Goal: Information Seeking & Learning: Learn about a topic

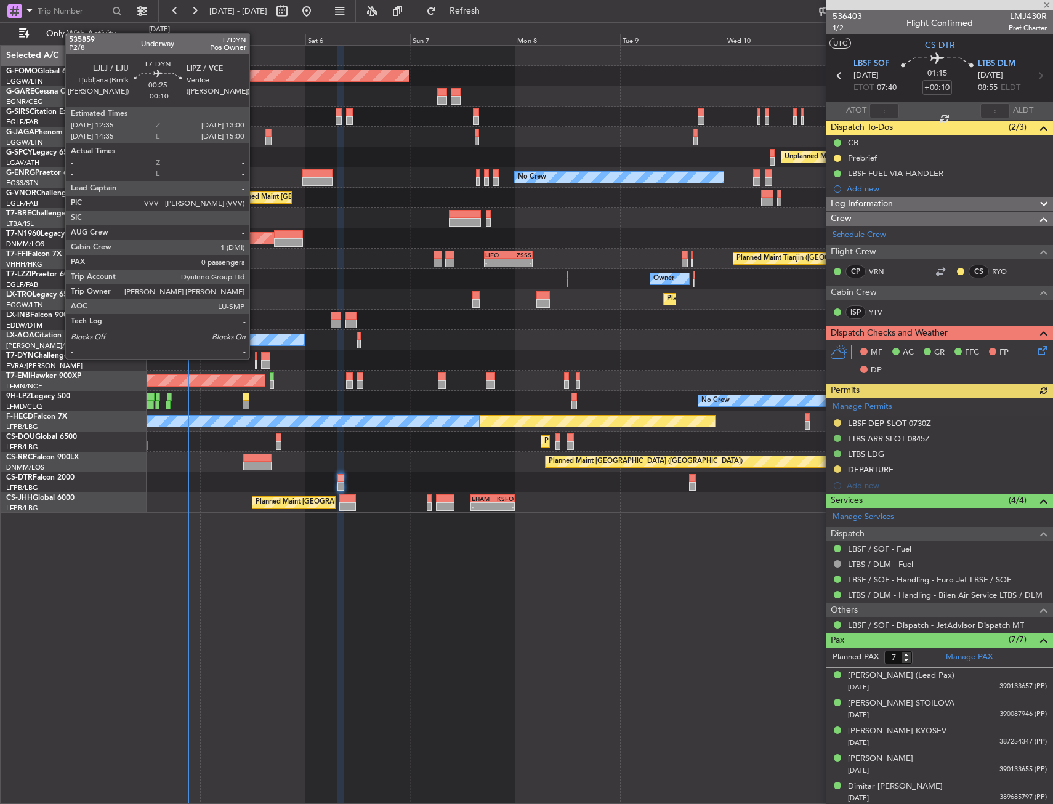
click at [255, 358] on div at bounding box center [256, 356] width 2 height 9
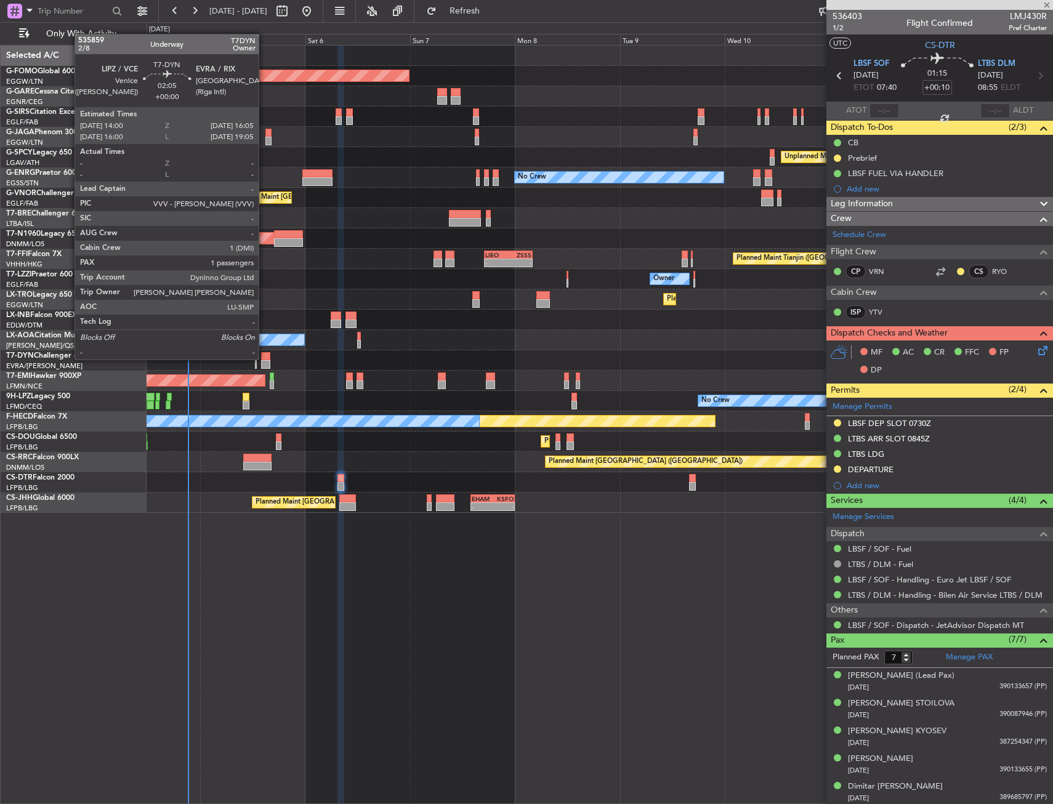
type input "-00:10"
type input "0"
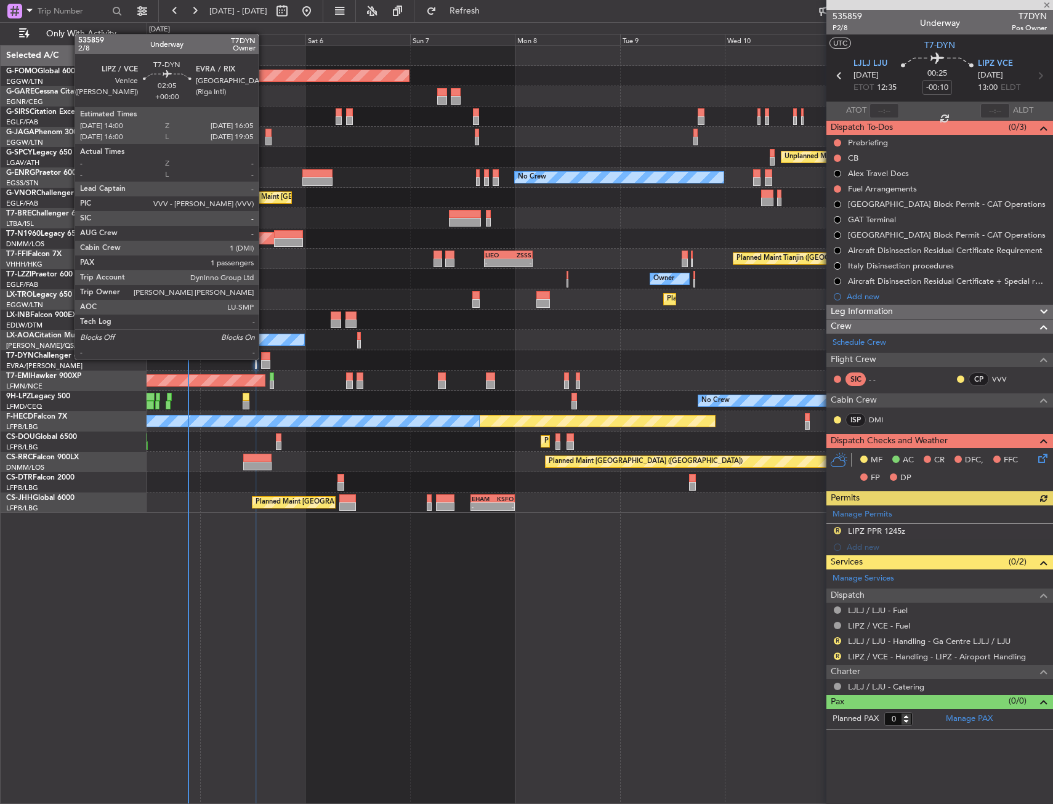
click at [264, 358] on div at bounding box center [265, 356] width 9 height 9
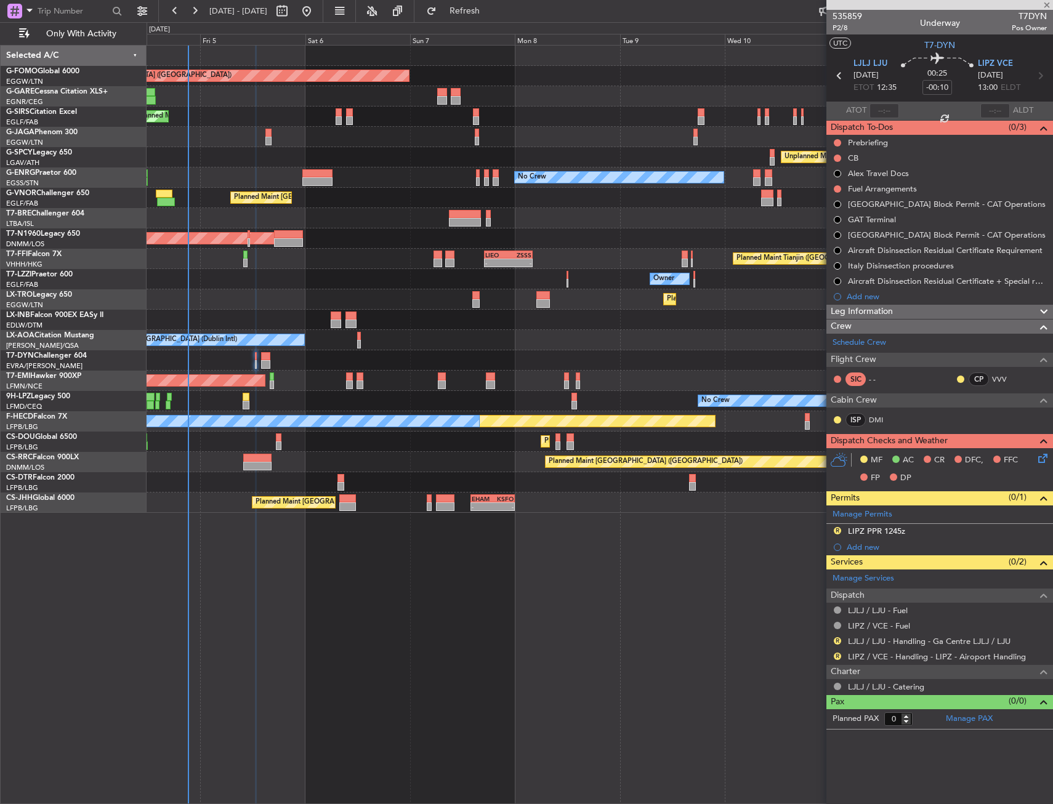
type input "1"
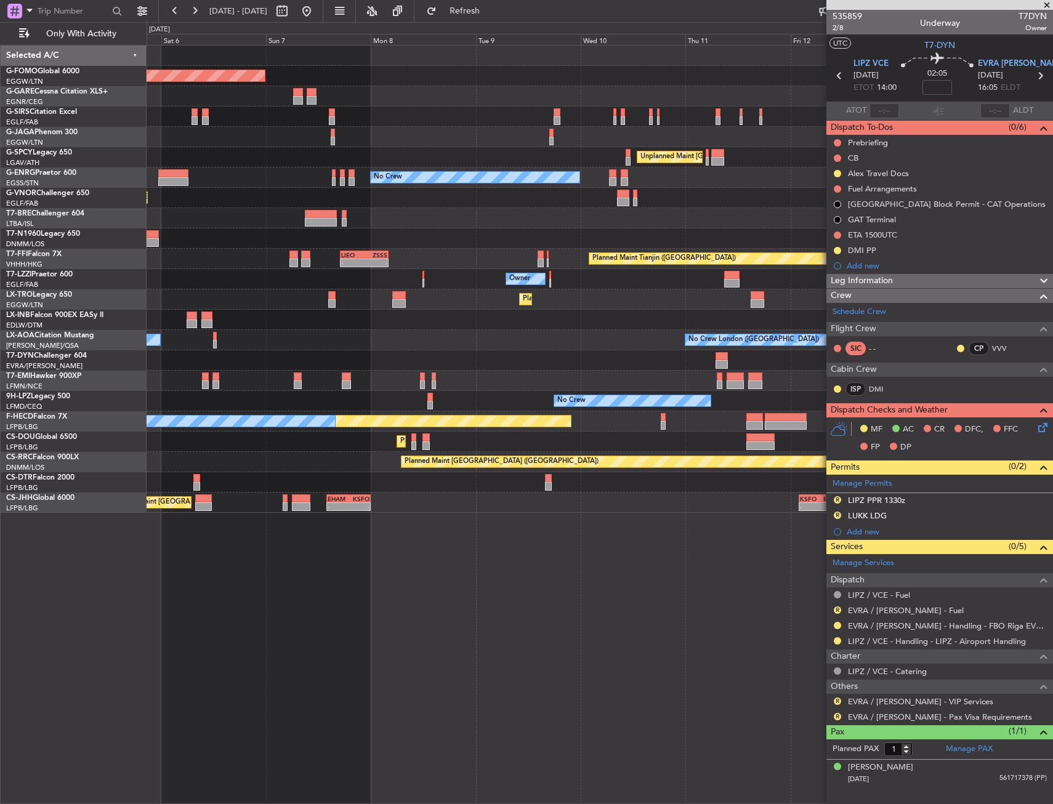
click at [508, 366] on div at bounding box center [598, 360] width 905 height 20
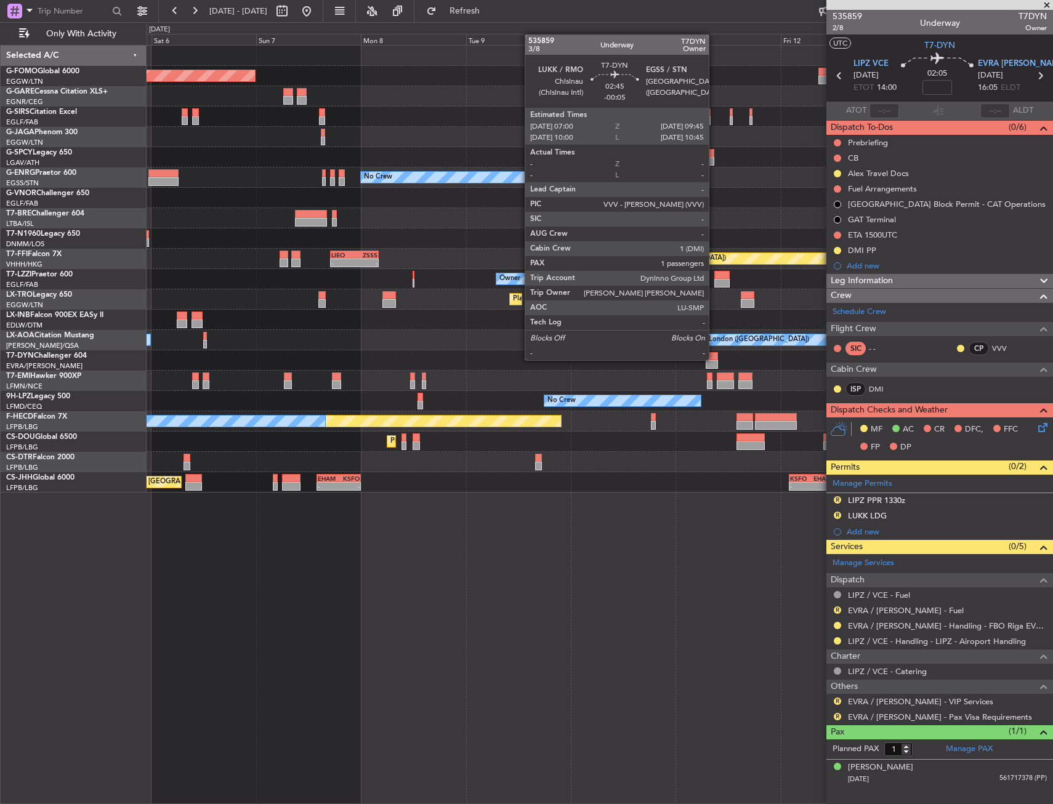
click at [714, 359] on div at bounding box center [711, 356] width 12 height 9
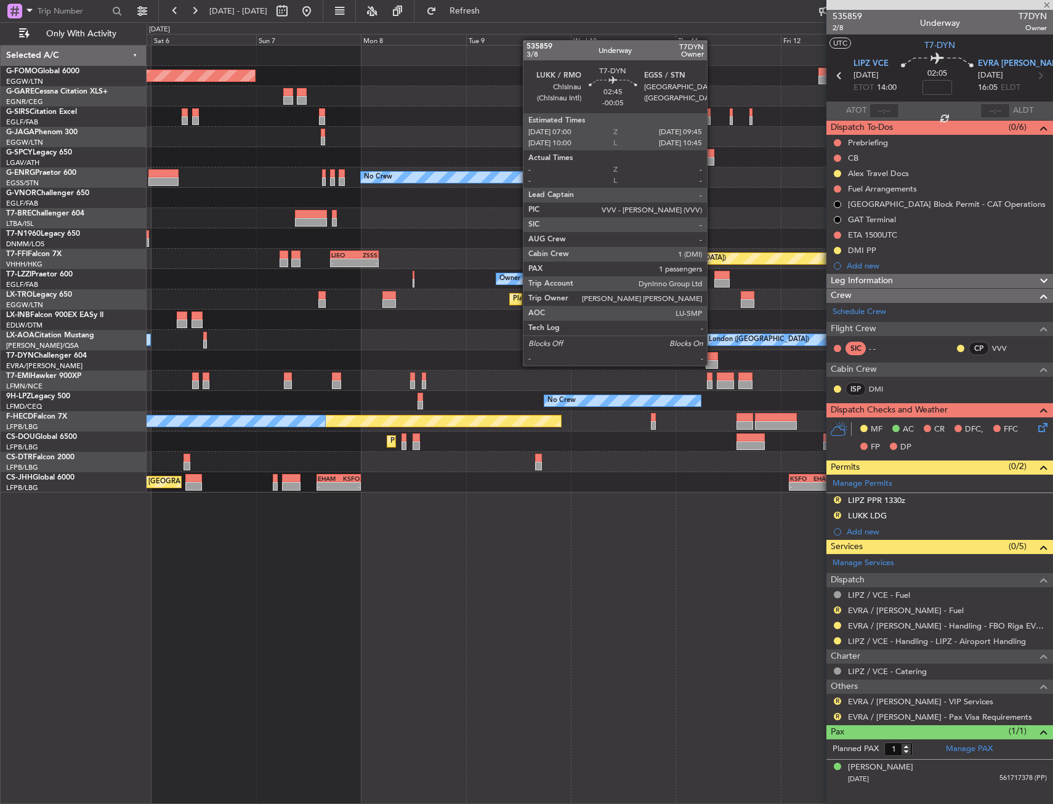
type input "-00:05"
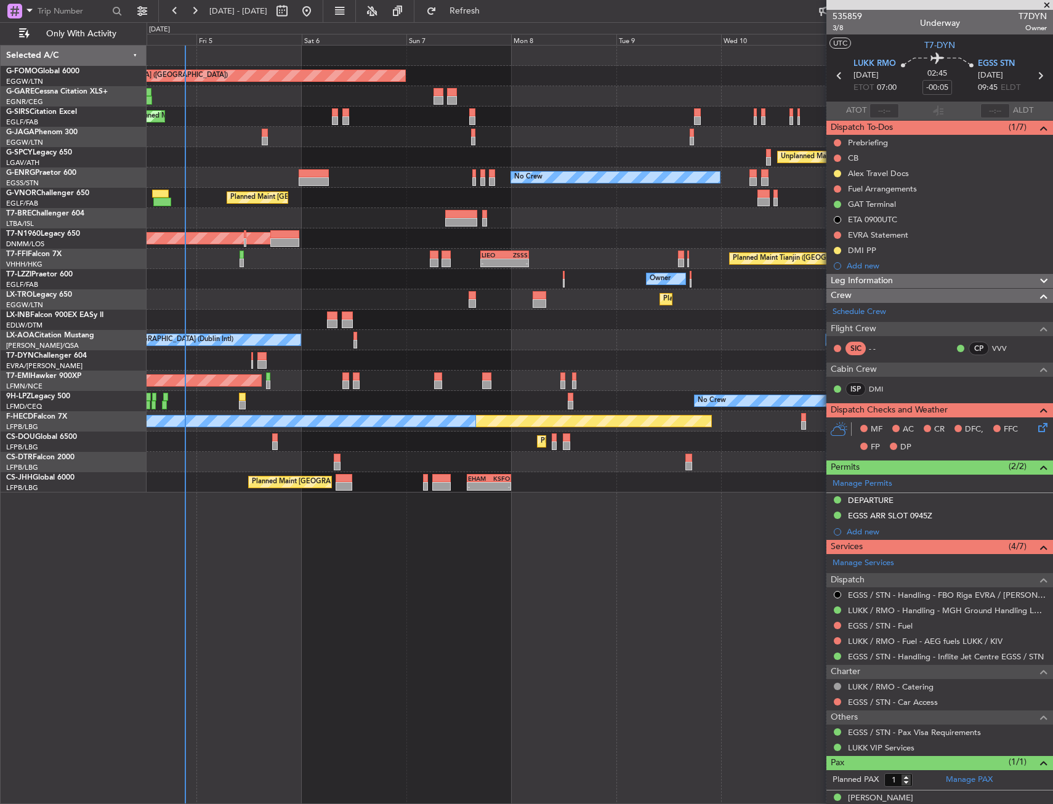
click at [741, 303] on div "Planned Maint Dusseldorf" at bounding box center [598, 299] width 905 height 20
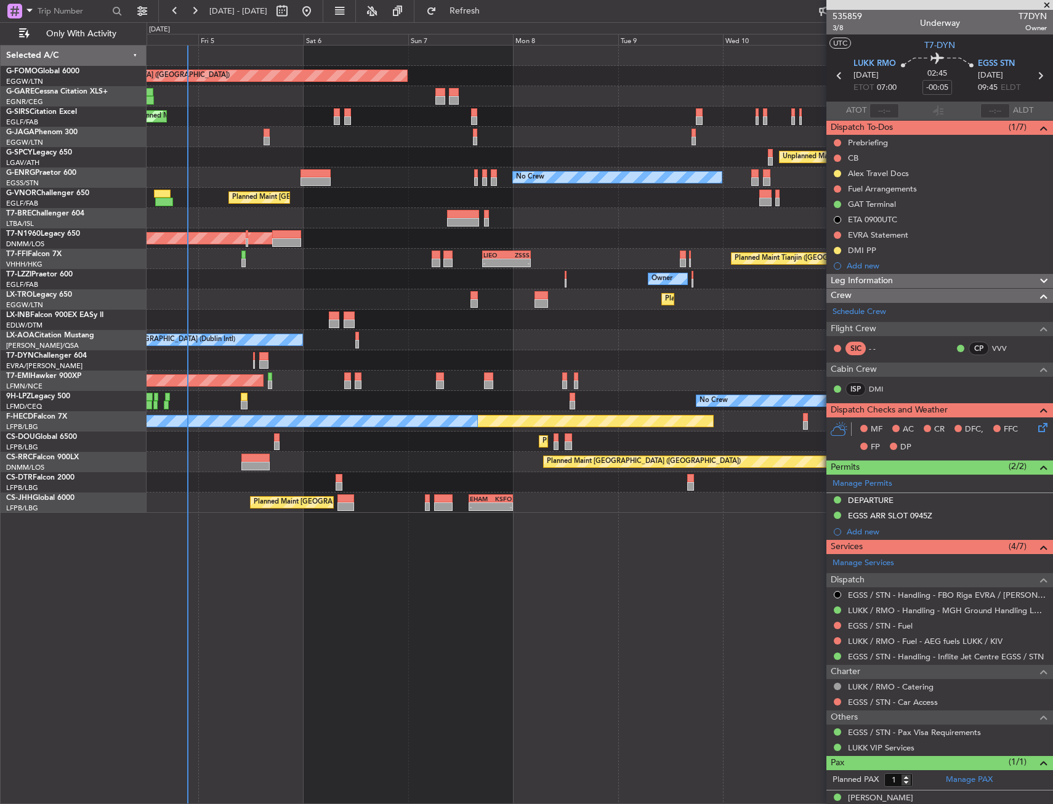
click at [524, 627] on div "Planned Maint [GEOGRAPHIC_DATA] ([GEOGRAPHIC_DATA]) Planned Maint [GEOGRAPHIC_D…" at bounding box center [599, 424] width 906 height 759
click at [428, 551] on div "Planned Maint [GEOGRAPHIC_DATA] ([GEOGRAPHIC_DATA]) Planned Maint [GEOGRAPHIC_D…" at bounding box center [599, 424] width 906 height 759
click at [71, 36] on span "Only With Activity" at bounding box center [81, 34] width 98 height 9
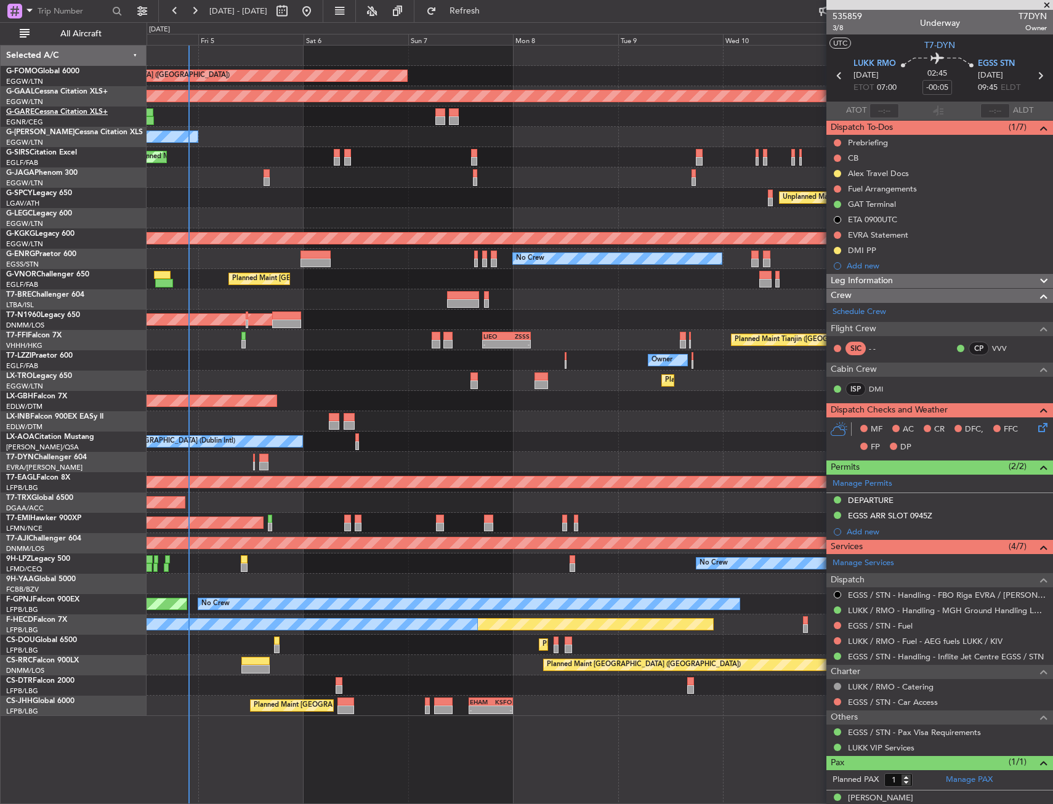
click at [39, 114] on link "G-GARE Cessna Citation XLS+" at bounding box center [57, 111] width 102 height 7
click at [525, 193] on div "Planned Maint [GEOGRAPHIC_DATA] ([GEOGRAPHIC_DATA]) Planned [GEOGRAPHIC_DATA] O…" at bounding box center [598, 381] width 905 height 670
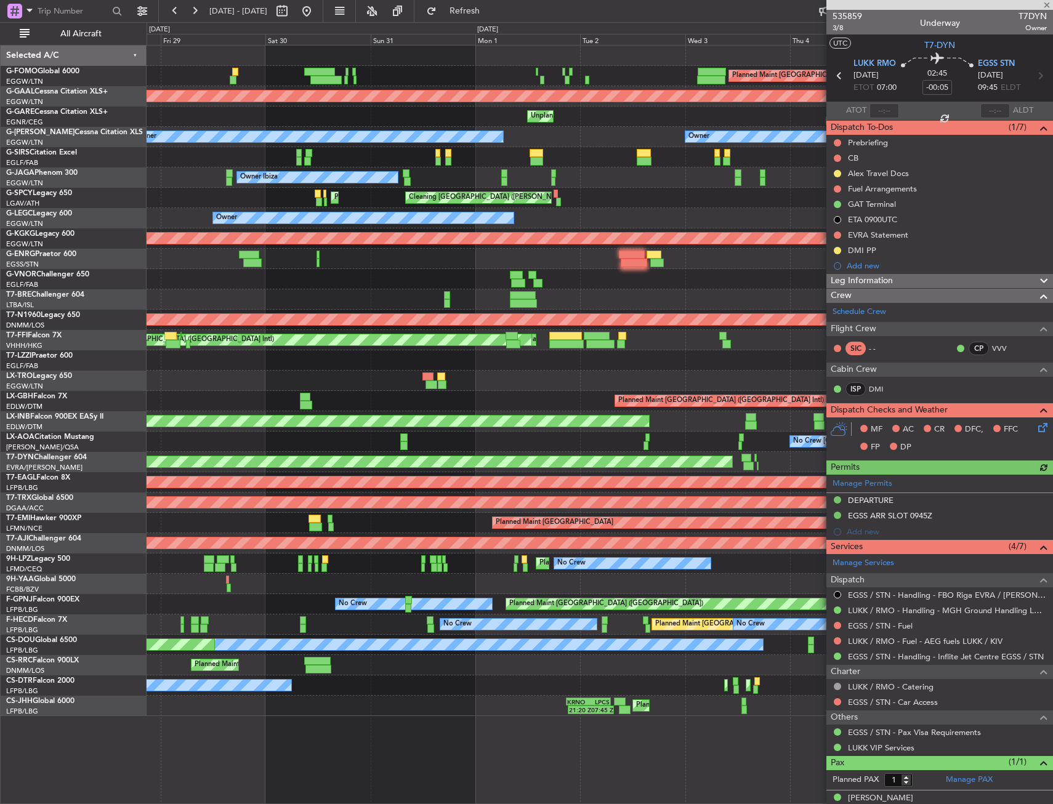
click at [805, 86] on div "Planned Maint [GEOGRAPHIC_DATA] ([GEOGRAPHIC_DATA]) Planned [GEOGRAPHIC_DATA] U…" at bounding box center [598, 381] width 905 height 670
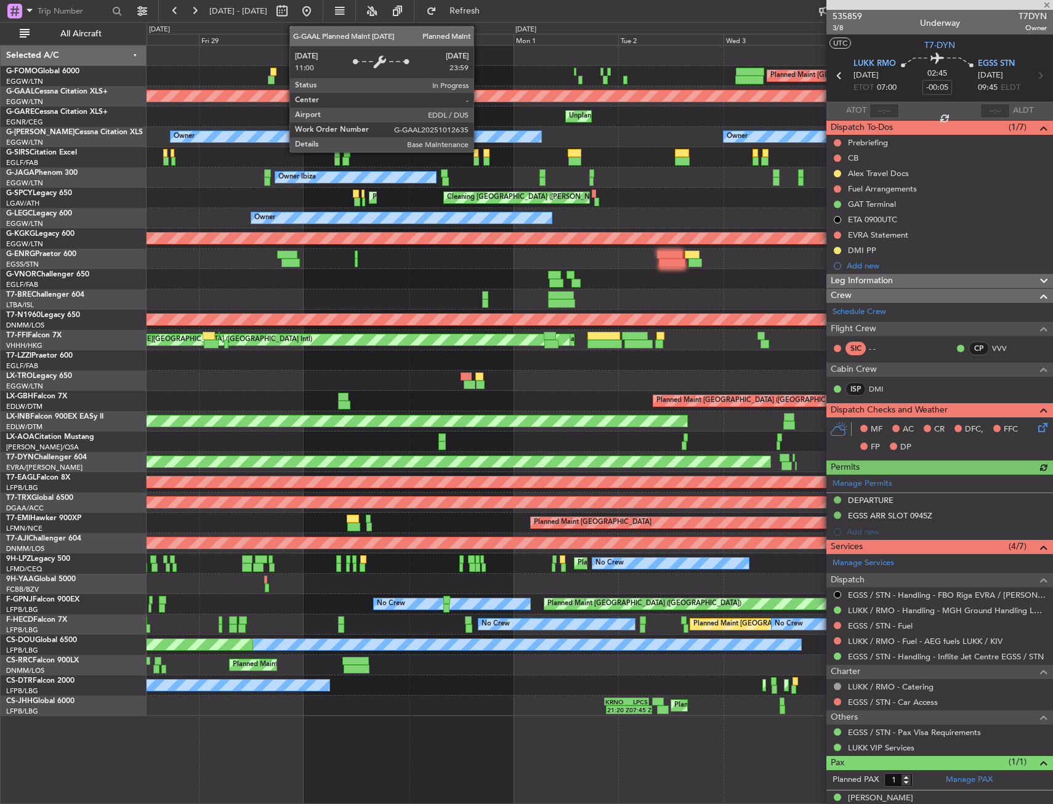
click at [741, 82] on div "Planned Maint [GEOGRAPHIC_DATA] ([GEOGRAPHIC_DATA]) Planned [GEOGRAPHIC_DATA] U…" at bounding box center [598, 381] width 905 height 670
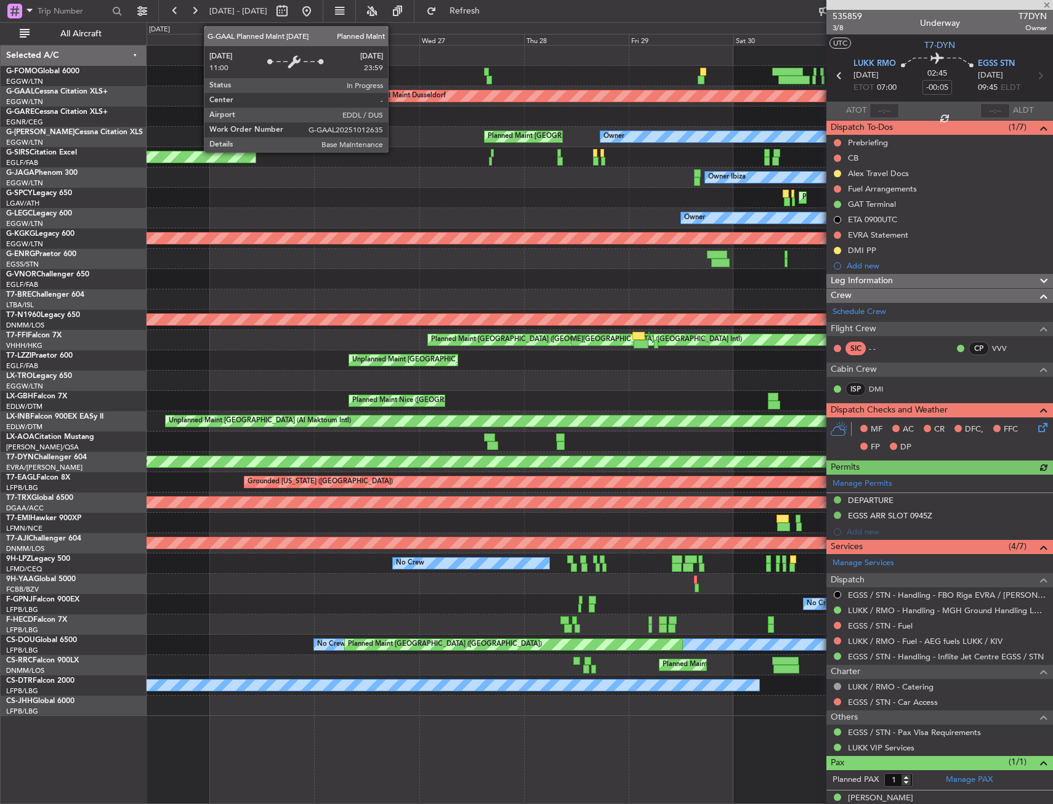
click at [726, 76] on div "Planned Maint [GEOGRAPHIC_DATA] ([GEOGRAPHIC_DATA]) Planned [GEOGRAPHIC_DATA] U…" at bounding box center [598, 381] width 905 height 670
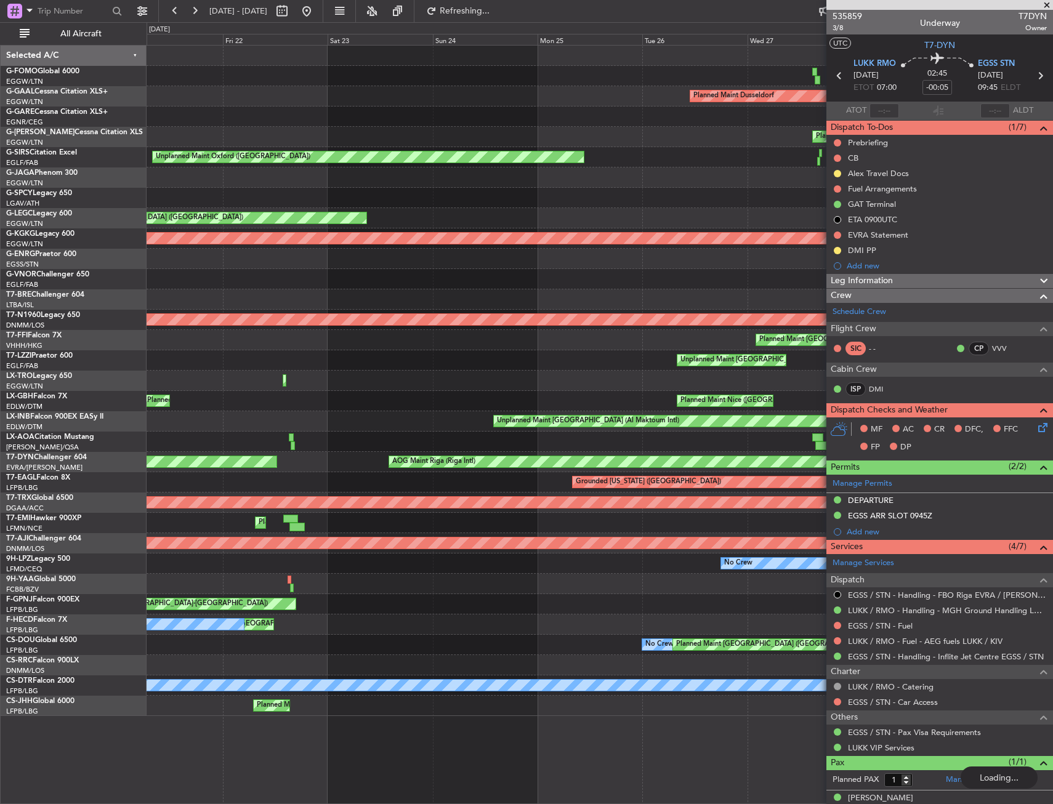
click at [828, 92] on fb-app "[DATE] - [DATE] Refreshing... Quick Links All Aircraft Planned [GEOGRAPHIC_DATA…" at bounding box center [526, 406] width 1053 height 795
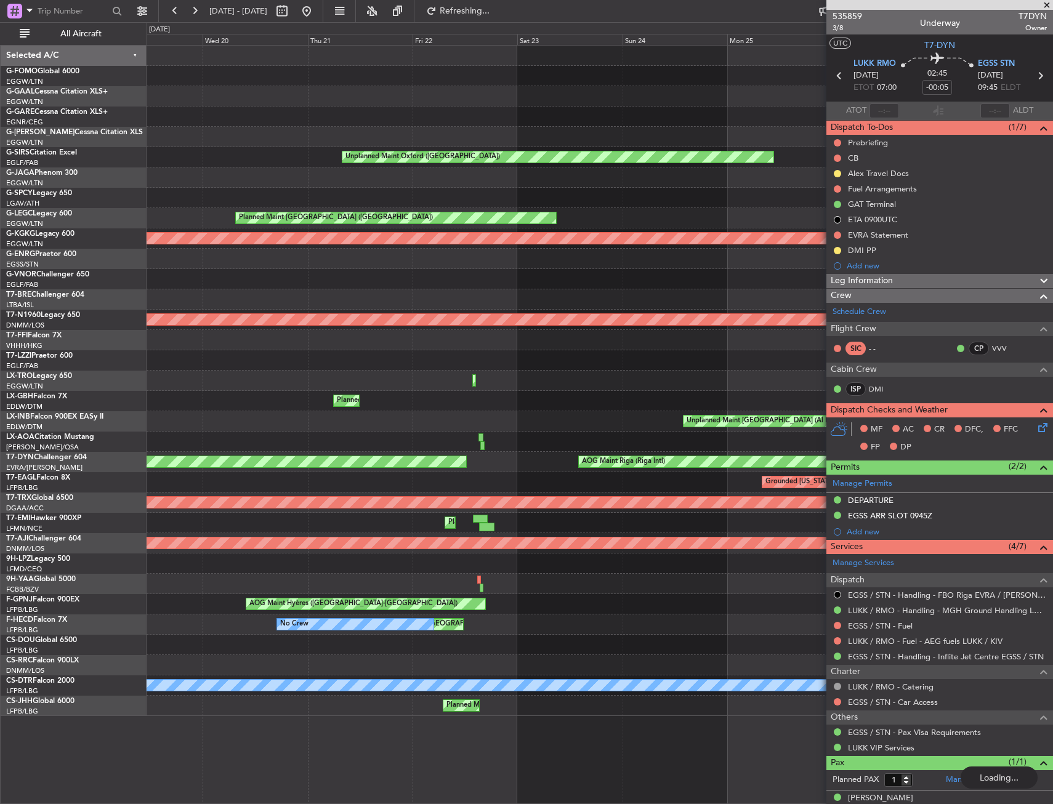
click at [676, 86] on div "Planned Maint Dusseldorf" at bounding box center [598, 96] width 905 height 20
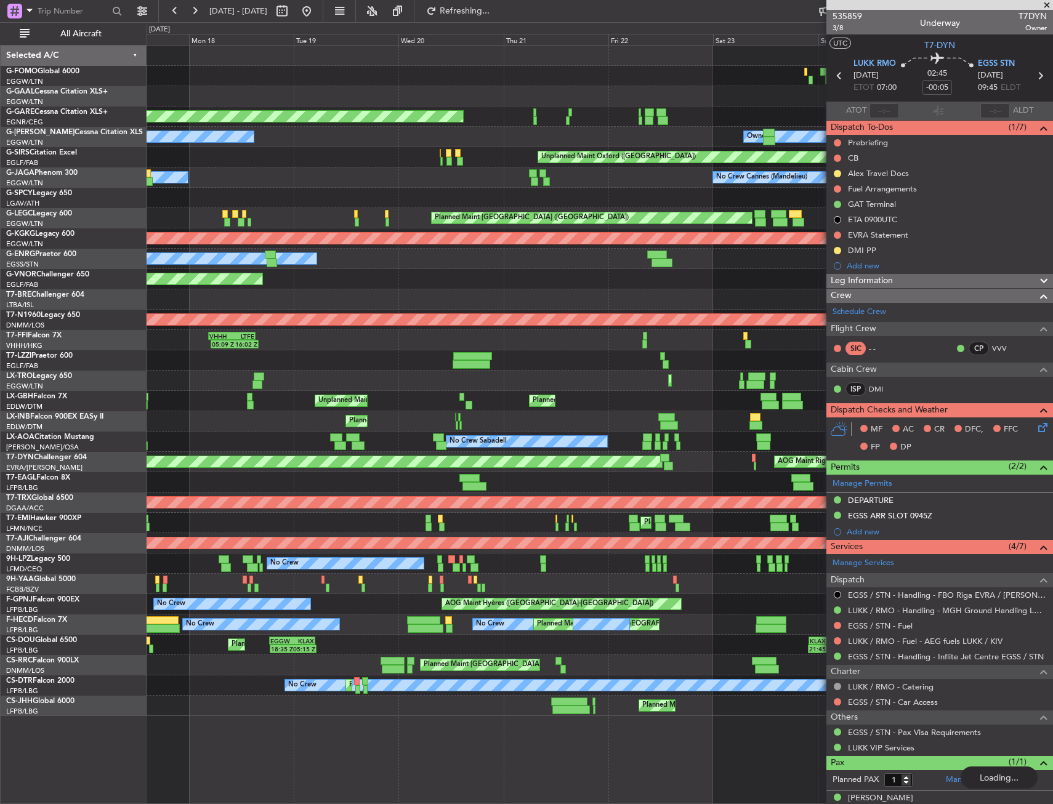
click at [291, 106] on div "Planned Maint Dusseldorf" at bounding box center [598, 96] width 905 height 20
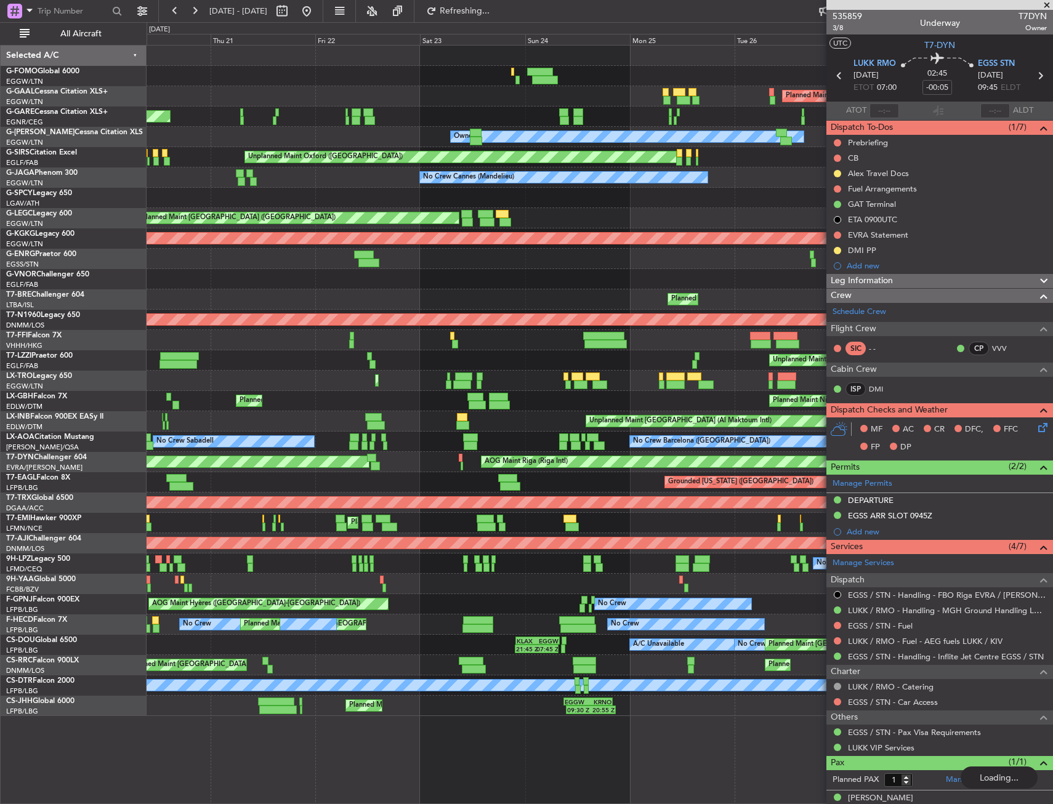
click at [683, 107] on div "Unplanned Maint [PERSON_NAME]" at bounding box center [598, 116] width 905 height 20
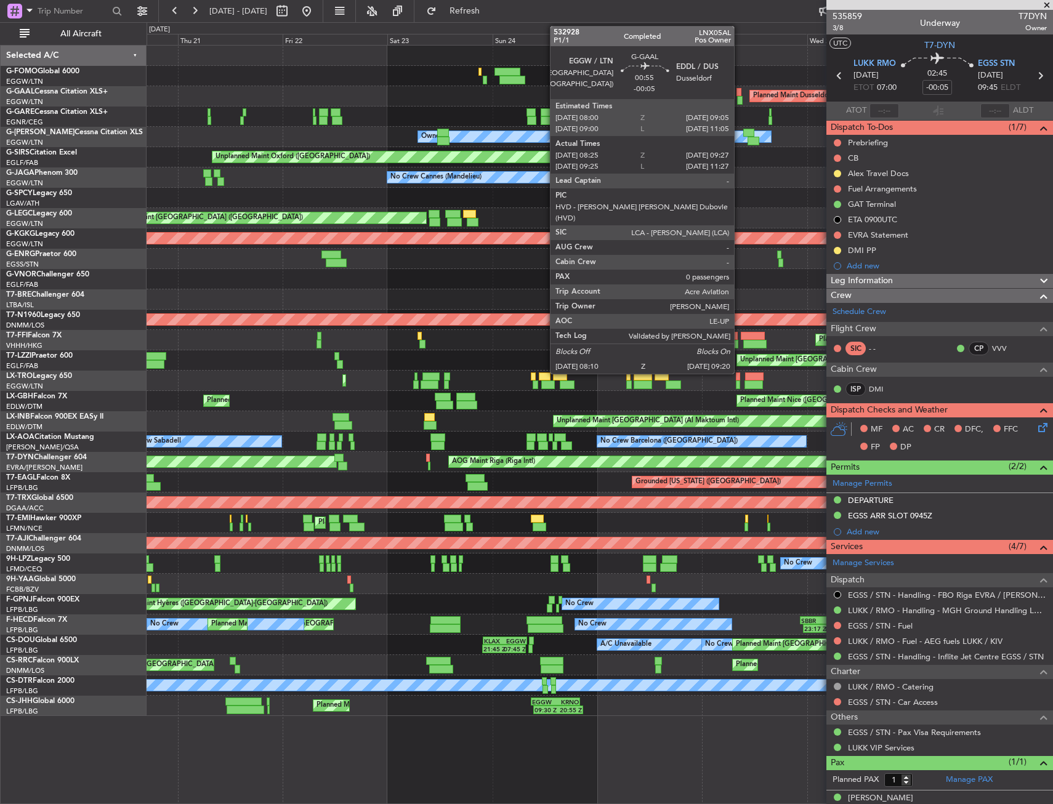
click at [739, 98] on div at bounding box center [740, 100] width 6 height 9
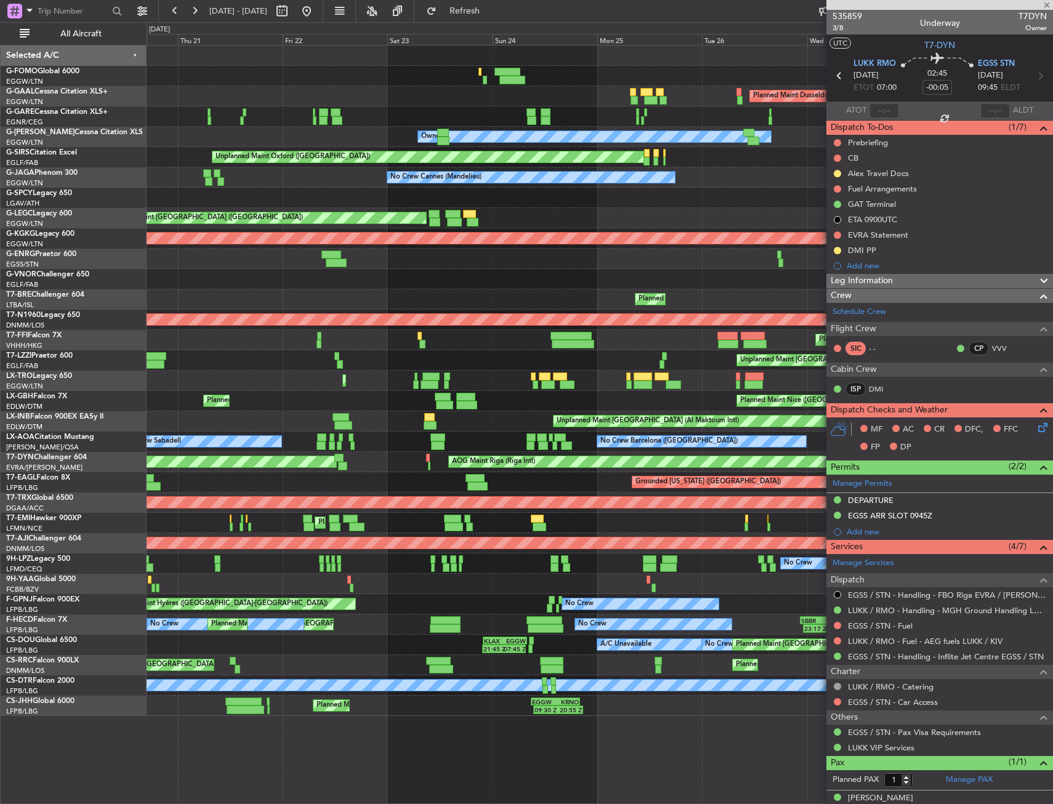
click at [740, 98] on div at bounding box center [740, 100] width 6 height 9
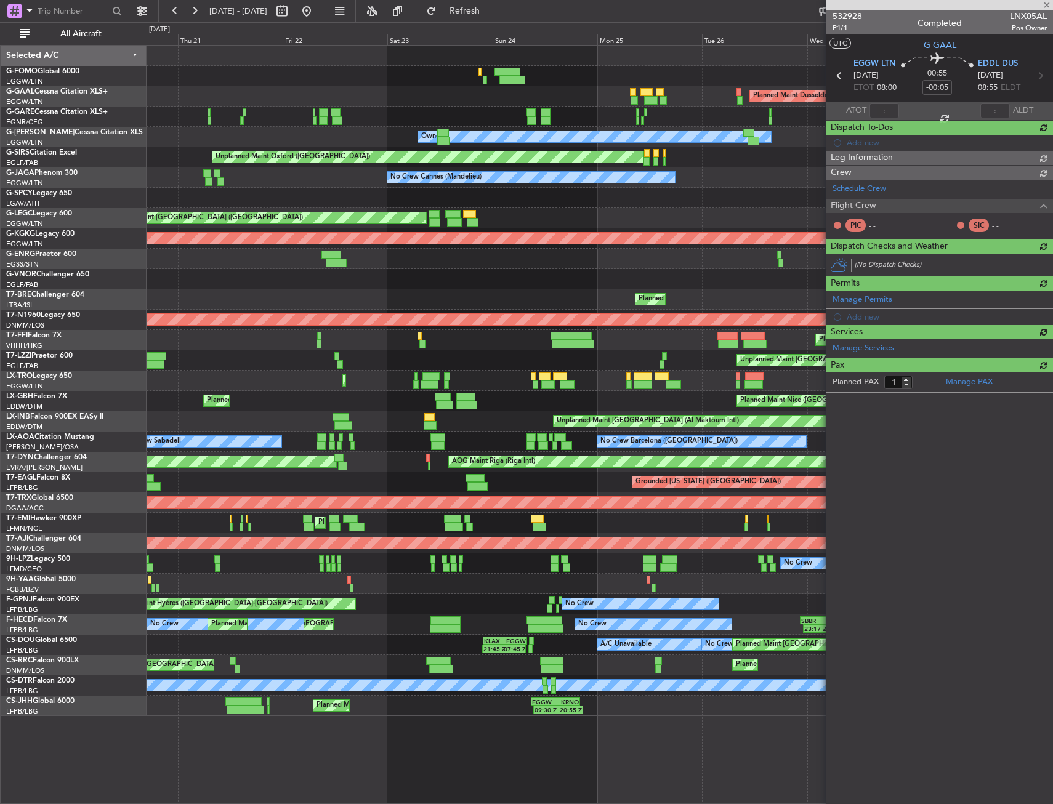
type input "08:25"
type input "09:17"
type input "0"
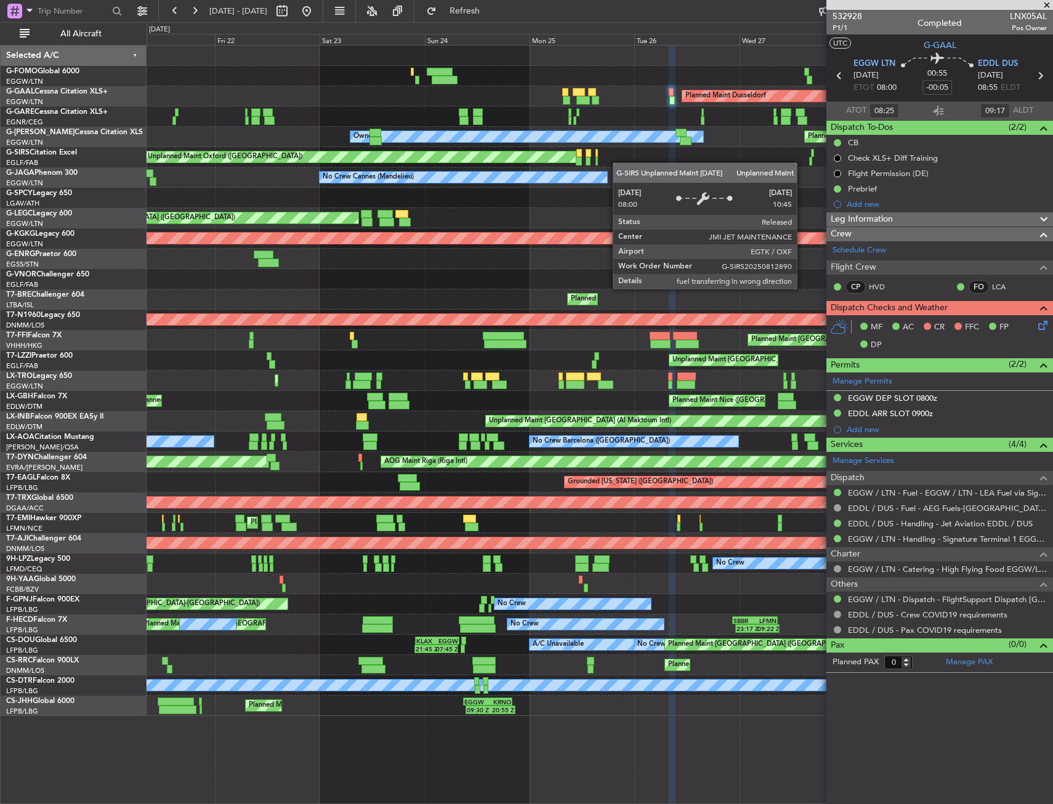
click at [520, 157] on div "Unplanned Maint Oxford ([GEOGRAPHIC_DATA])" at bounding box center [598, 157] width 905 height 20
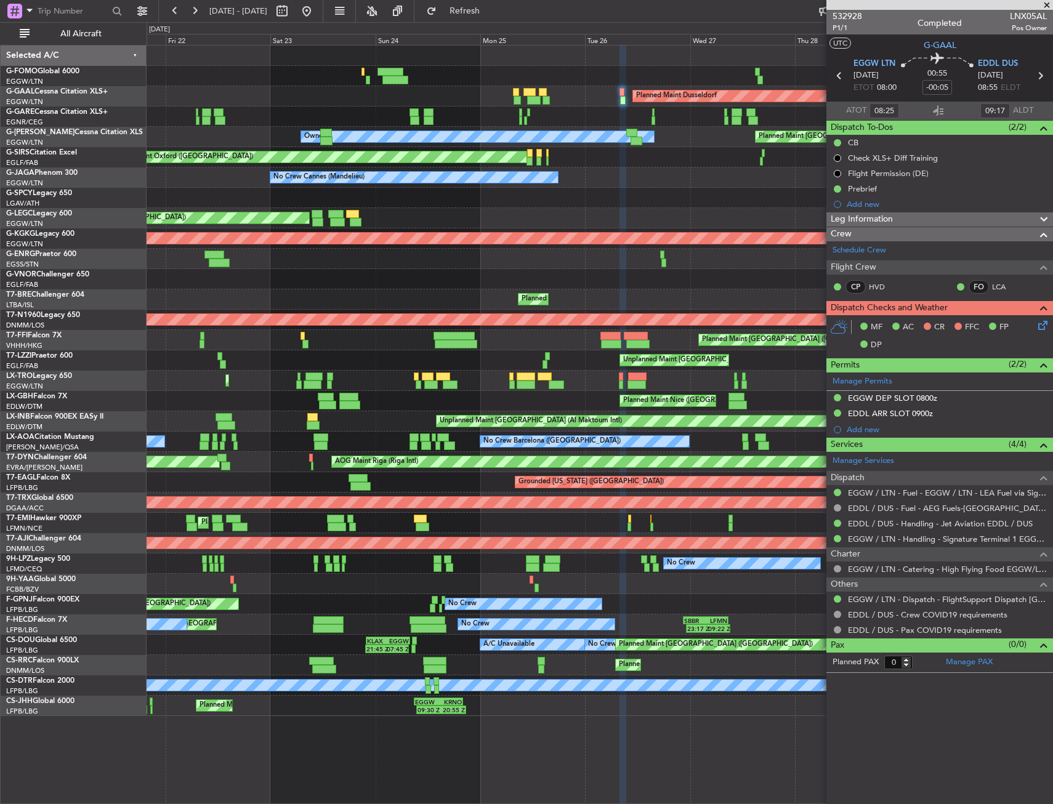
click at [622, 103] on div at bounding box center [623, 100] width 6 height 9
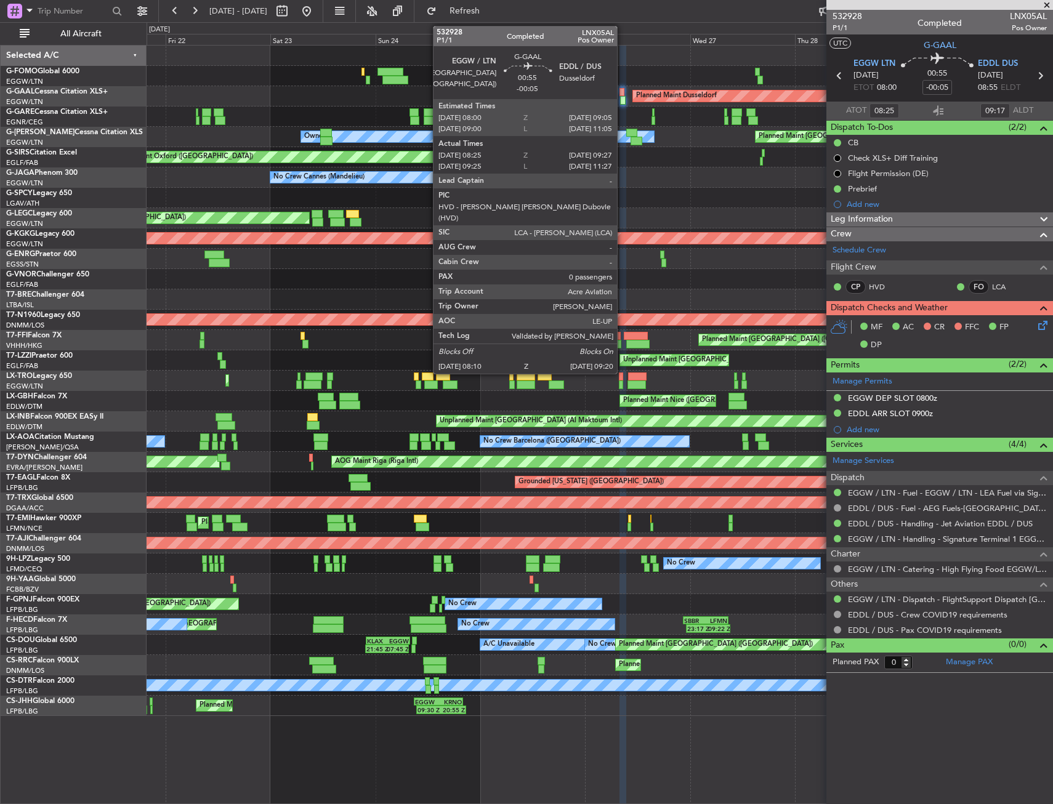
click at [622, 103] on div at bounding box center [623, 100] width 6 height 9
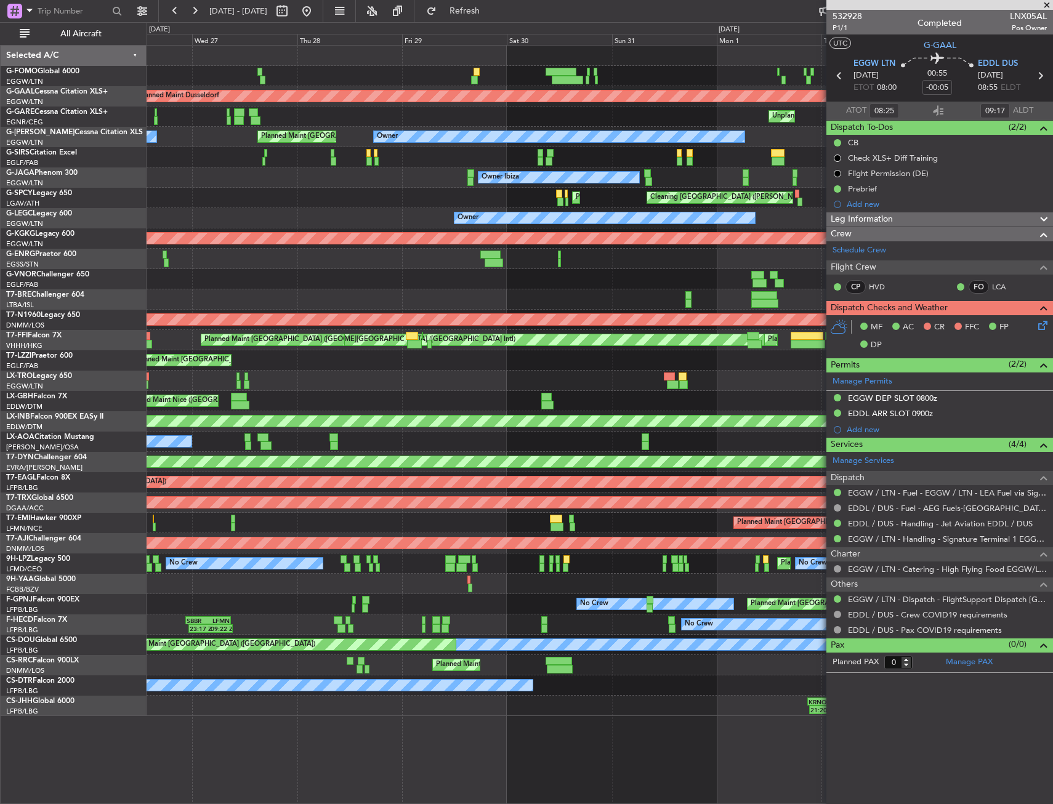
click at [158, 125] on div "Planned Maint [GEOGRAPHIC_DATA] ([GEOGRAPHIC_DATA]) Planned [GEOGRAPHIC_DATA] U…" at bounding box center [598, 381] width 905 height 670
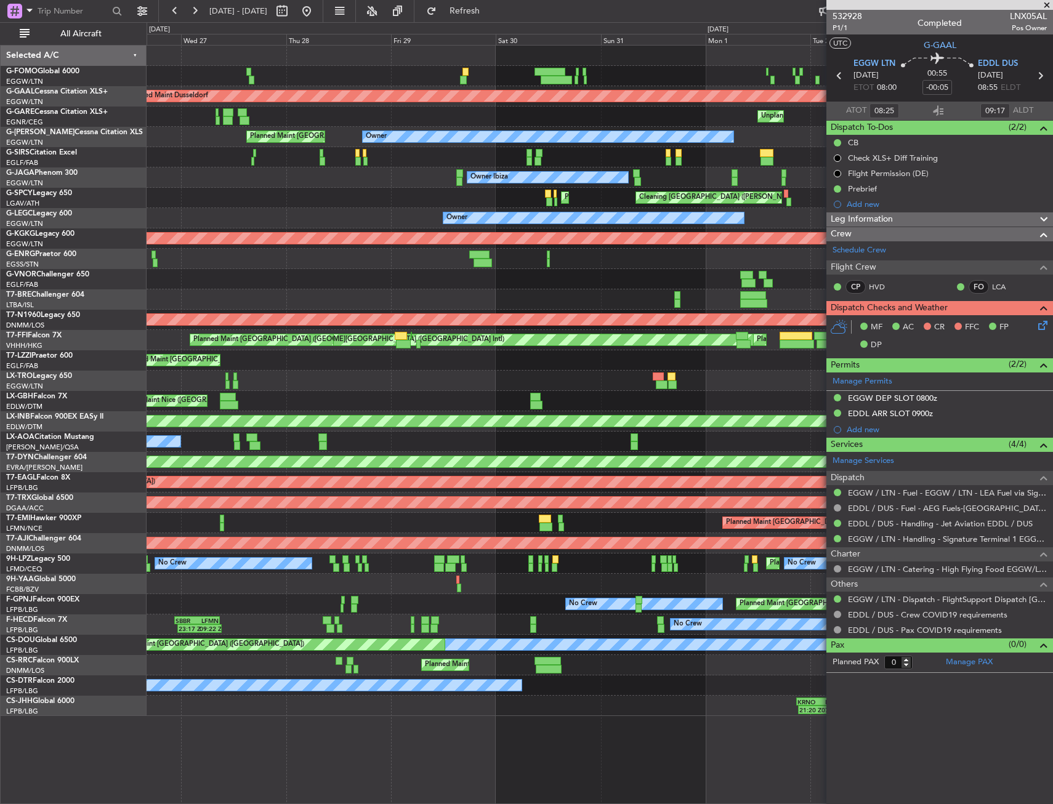
click at [616, 139] on div "Planned Maint [GEOGRAPHIC_DATA] ([GEOGRAPHIC_DATA]) Planned [GEOGRAPHIC_DATA] U…" at bounding box center [598, 381] width 905 height 670
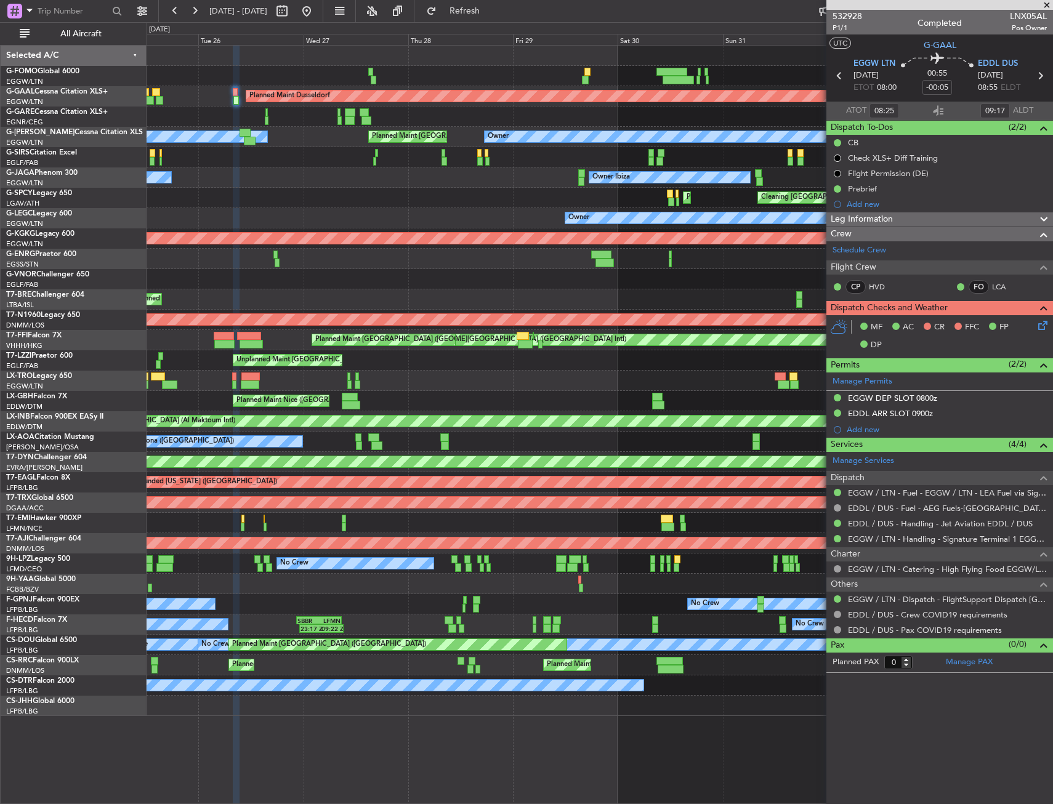
click at [90, 569] on div "LFMD/CEQ Cannes (Mandelieu)" at bounding box center [76, 569] width 140 height 10
click at [302, 208] on div "Owner Planned Maint [GEOGRAPHIC_DATA] ([GEOGRAPHIC_DATA])" at bounding box center [598, 218] width 905 height 20
click at [59, 175] on link "G-JAGA Phenom 300" at bounding box center [41, 172] width 71 height 7
click at [42, 195] on link "G-SPCY Legacy 650" at bounding box center [39, 193] width 66 height 7
click at [956, 40] on section "UTC G-GAAL" at bounding box center [939, 43] width 227 height 18
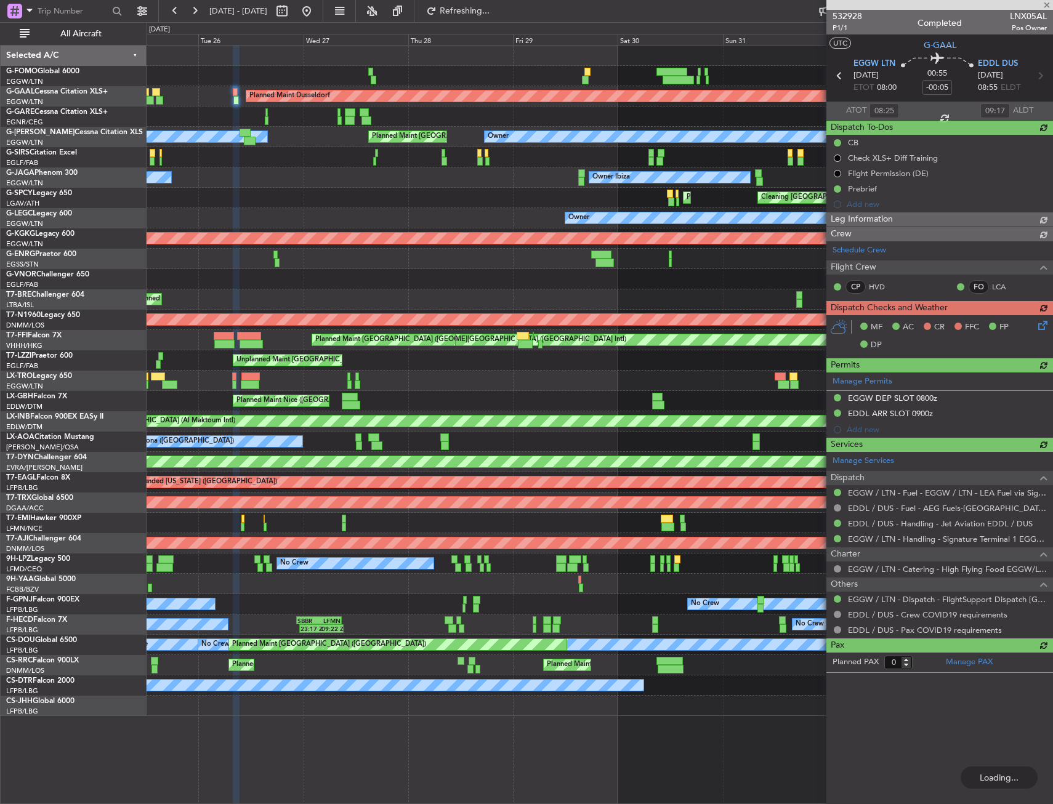
type input "09:25"
type input "11:17"
type input "08:25"
type input "09:17"
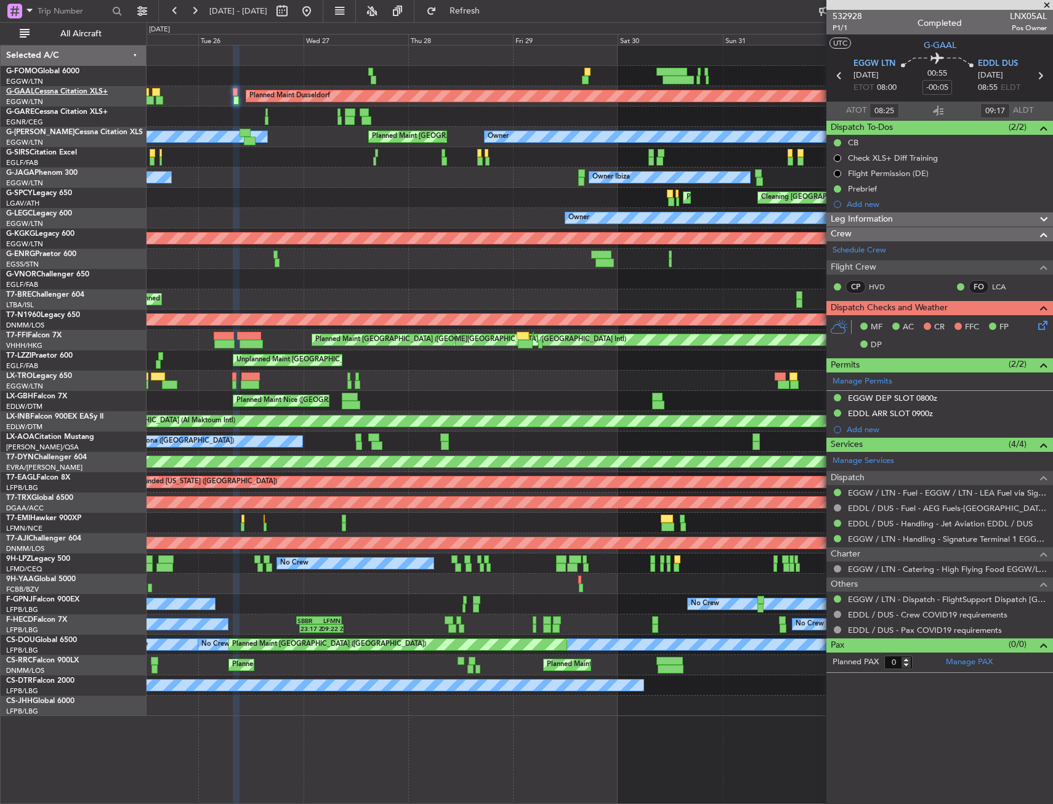
click at [90, 91] on link "G-GAAL Cessna Citation XLS+" at bounding box center [57, 91] width 102 height 7
click at [54, 113] on link "G-GARE Cessna Citation XLS+" at bounding box center [57, 111] width 102 height 7
click at [50, 133] on link "G-[PERSON_NAME] Cessna Citation XLS" at bounding box center [74, 132] width 137 height 7
click at [62, 150] on link "G-SIRS Citation Excel" at bounding box center [41, 152] width 71 height 7
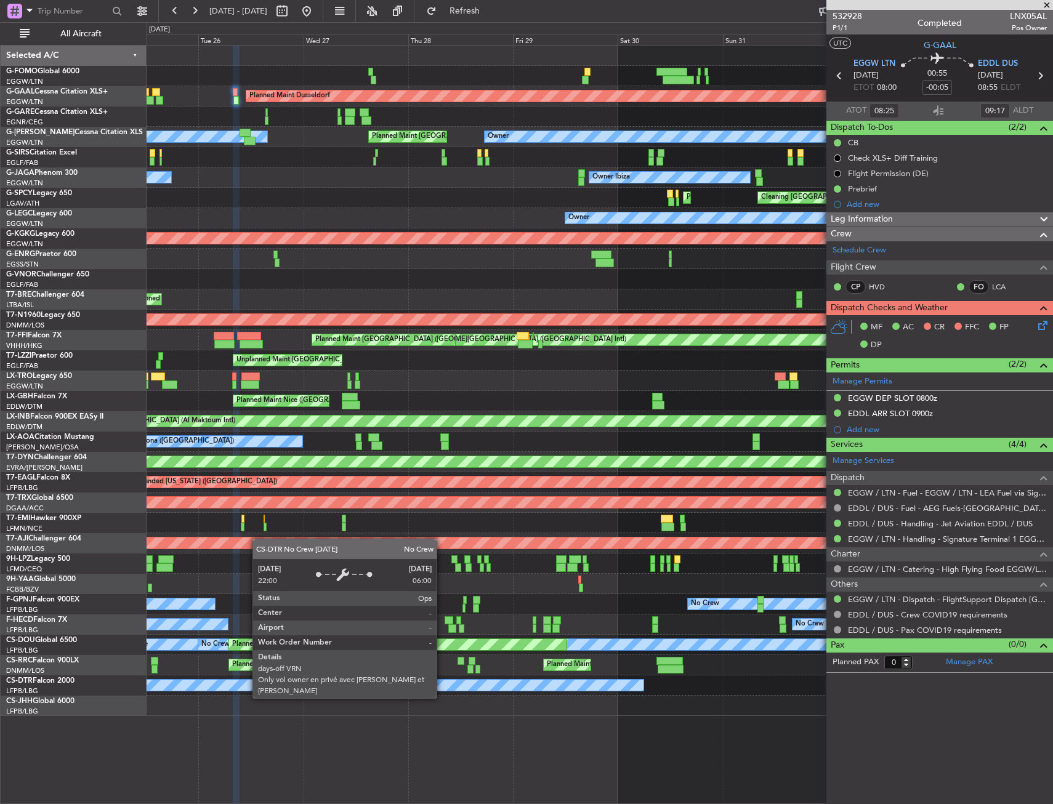
click at [442, 686] on div "No Crew" at bounding box center [49, 685] width 1187 height 11
